Goal: Task Accomplishment & Management: Manage account settings

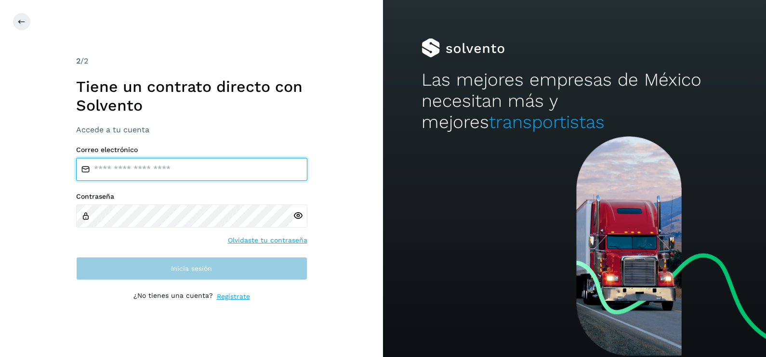
type input "**********"
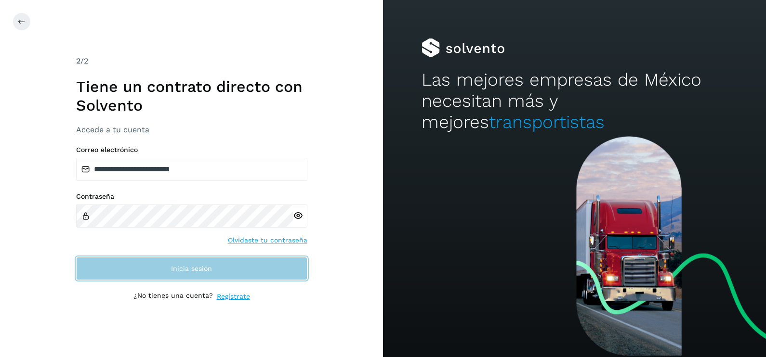
click at [219, 260] on button "Inicia sesión" at bounding box center [191, 268] width 231 height 23
